Goal: Information Seeking & Learning: Check status

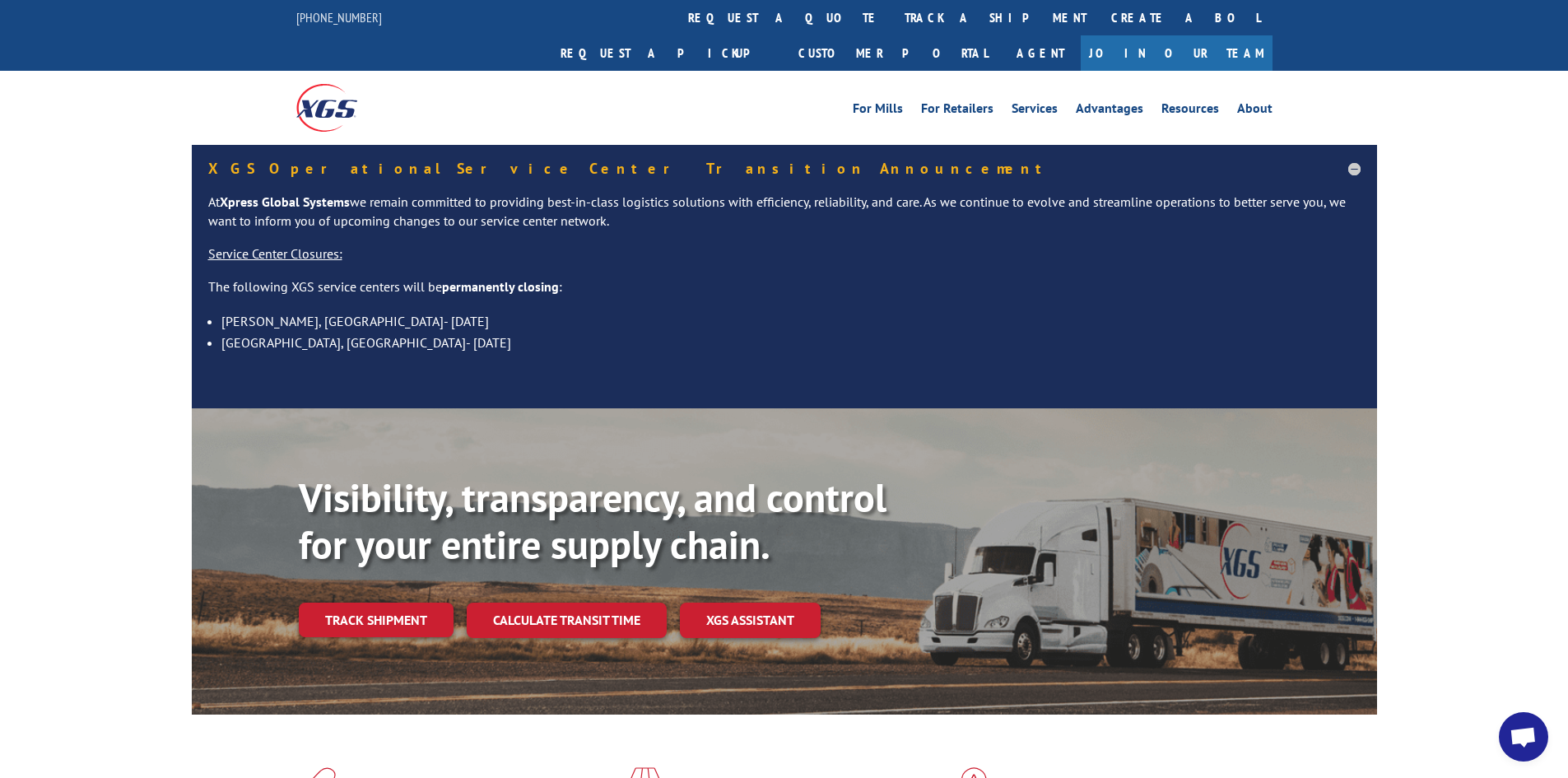
click at [892, 8] on link "track a shipment" at bounding box center [996, 17] width 207 height 36
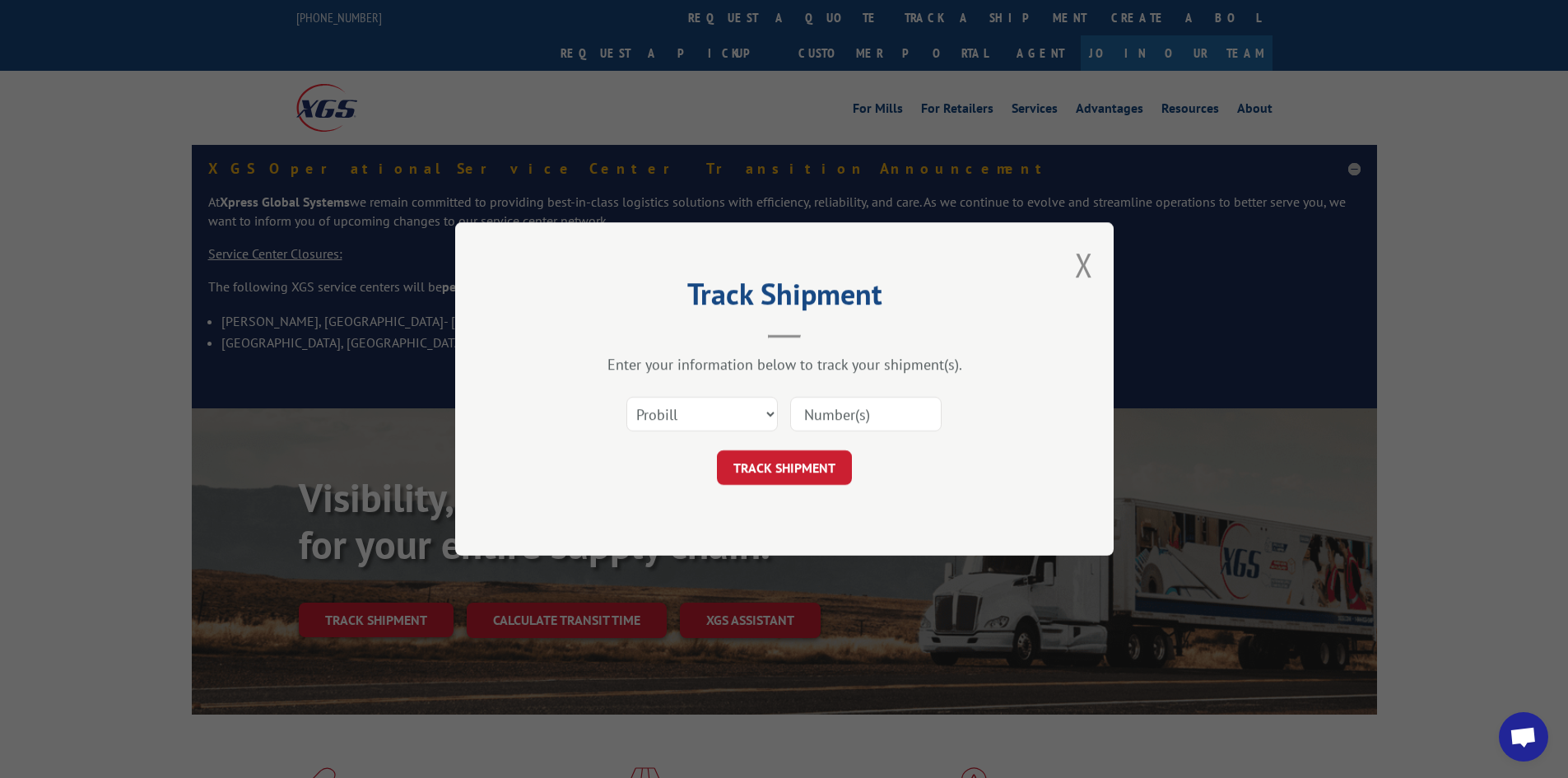
click at [906, 410] on input at bounding box center [866, 414] width 152 height 35
type input "17227728"
click at [717, 450] on button "TRACK SHIPMENT" at bounding box center [785, 467] width 136 height 35
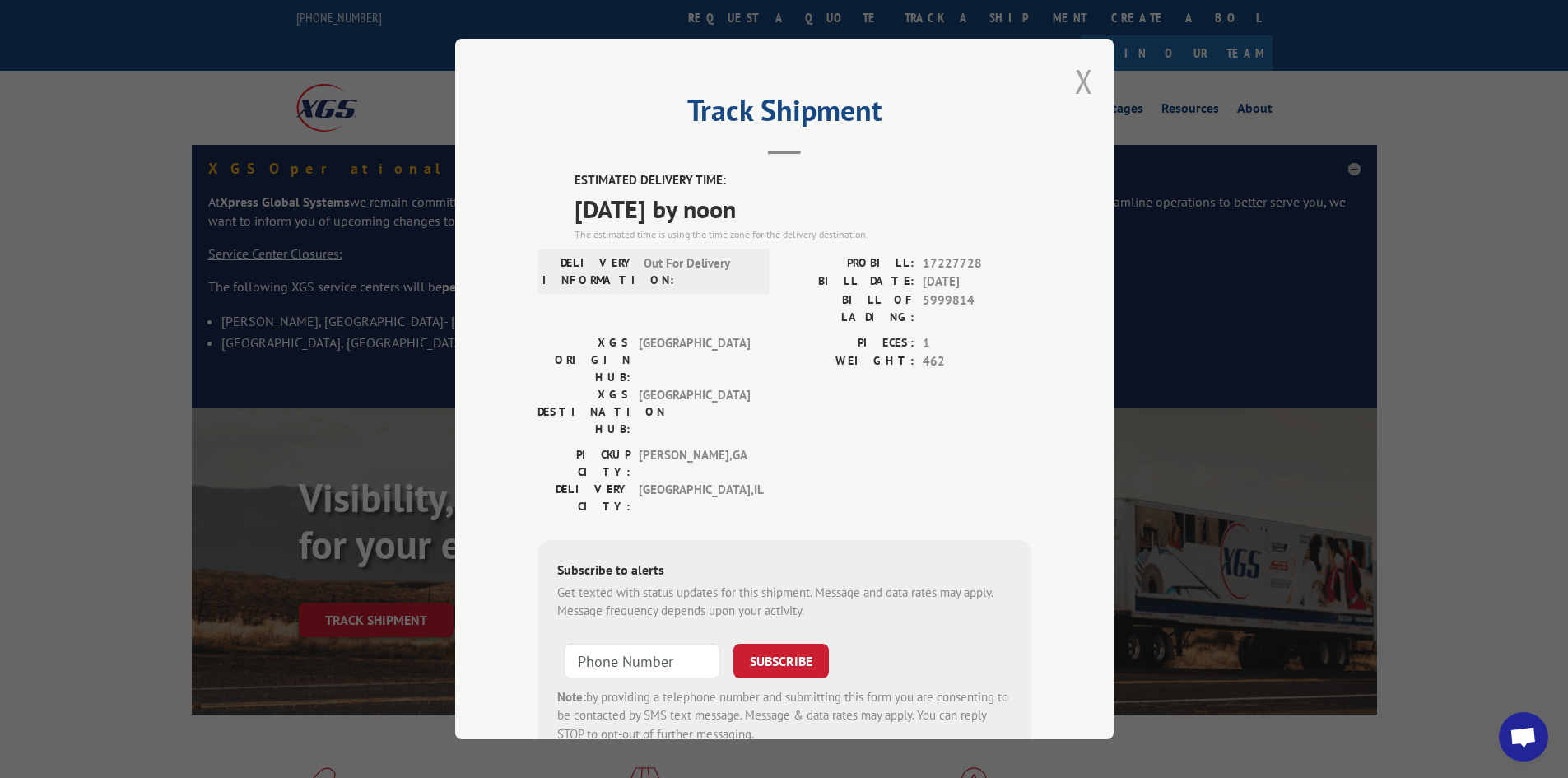
click at [1078, 80] on button "Close modal" at bounding box center [1084, 80] width 18 height 44
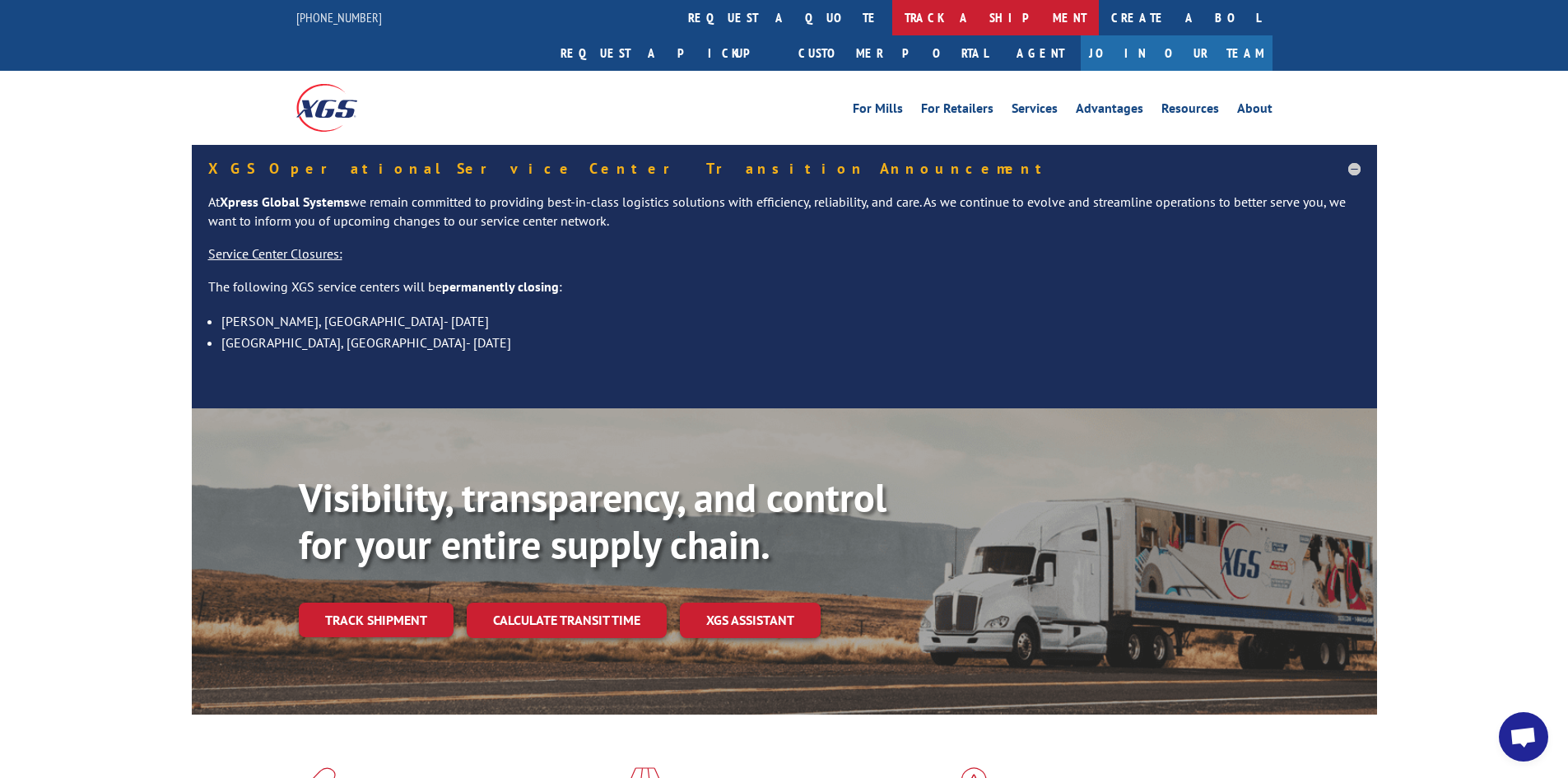
click at [892, 21] on link "track a shipment" at bounding box center [996, 17] width 207 height 36
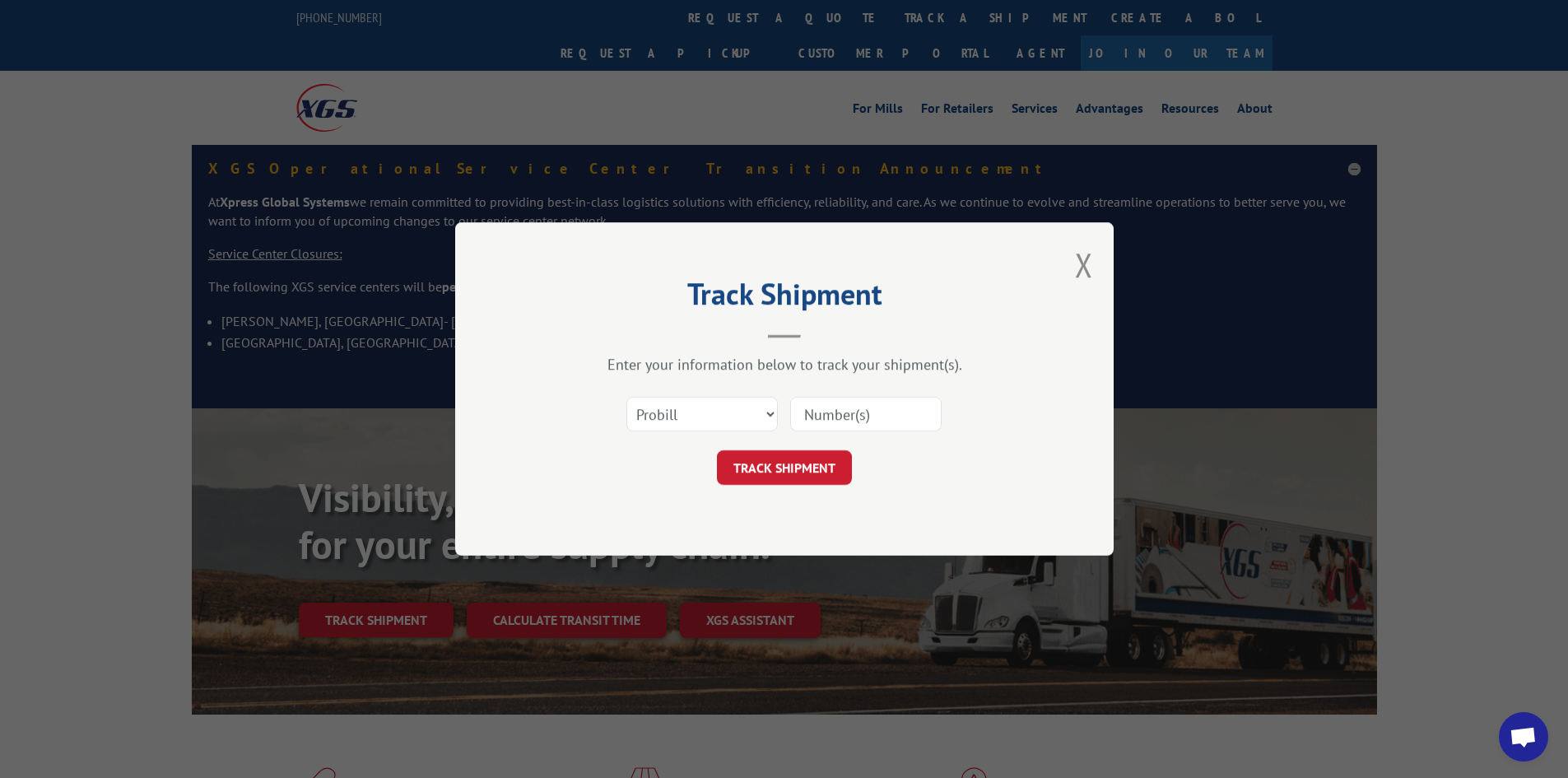
click at [903, 410] on input at bounding box center [866, 414] width 152 height 35
type input "17227728"
click at [717, 450] on button "TRACK SHIPMENT" at bounding box center [785, 467] width 136 height 35
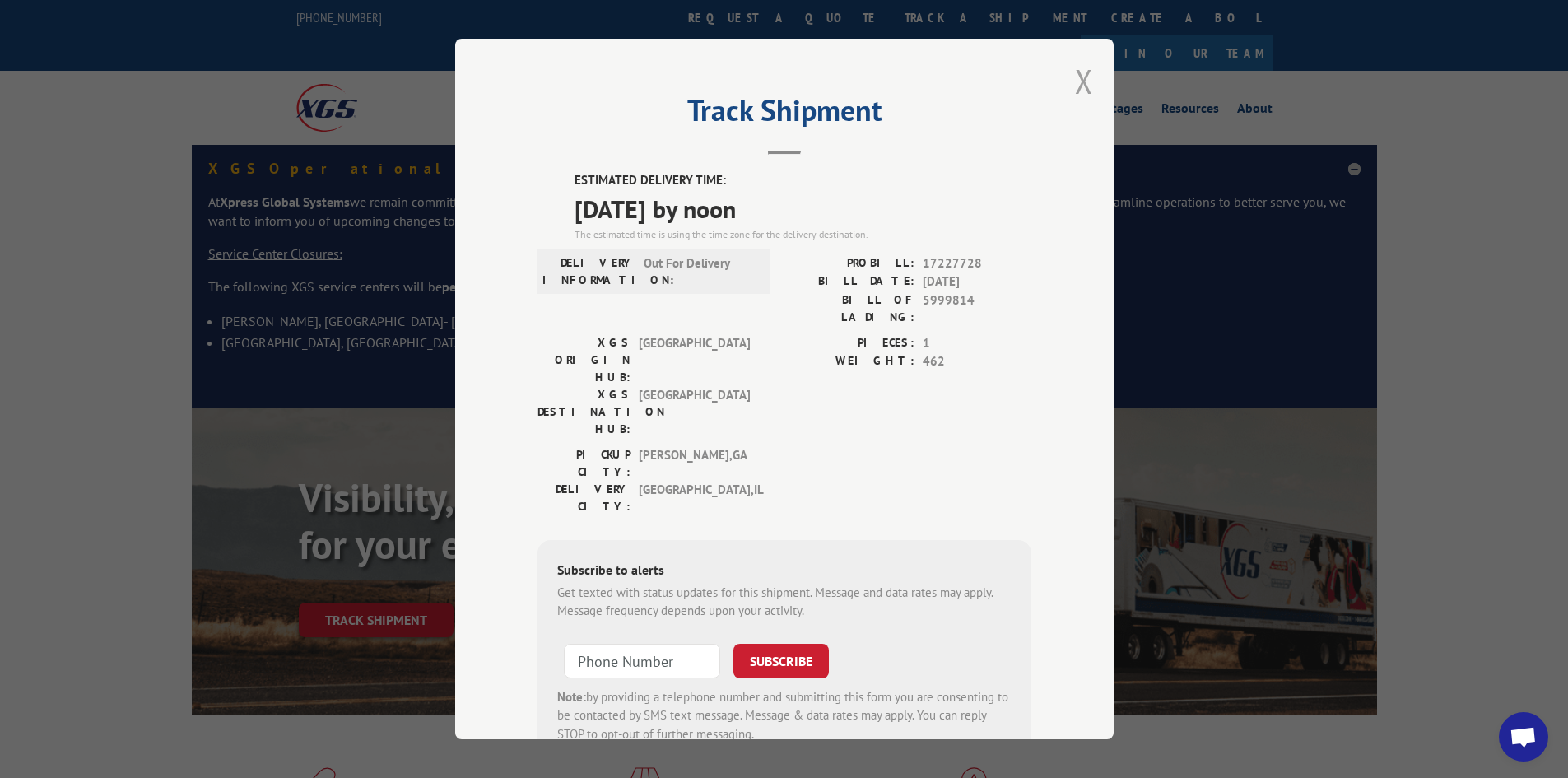
click at [1075, 78] on button "Close modal" at bounding box center [1084, 80] width 18 height 44
